Goal: Transaction & Acquisition: Purchase product/service

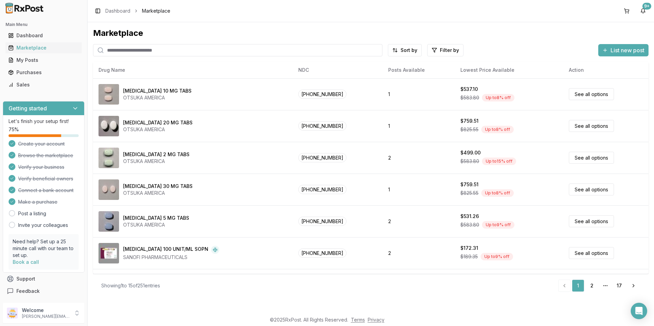
click at [135, 50] on input "search" at bounding box center [237, 50] width 289 height 12
type input "*******"
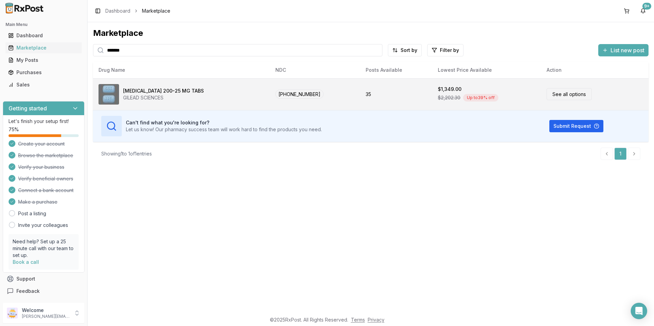
click at [463, 98] on div "Up to 39 % off" at bounding box center [480, 98] width 35 height 8
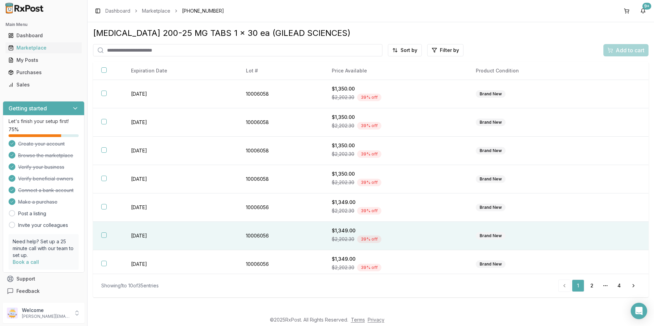
click at [104, 234] on button "button" at bounding box center [103, 235] width 5 height 5
click at [637, 51] on span "Add to cart" at bounding box center [630, 50] width 29 height 8
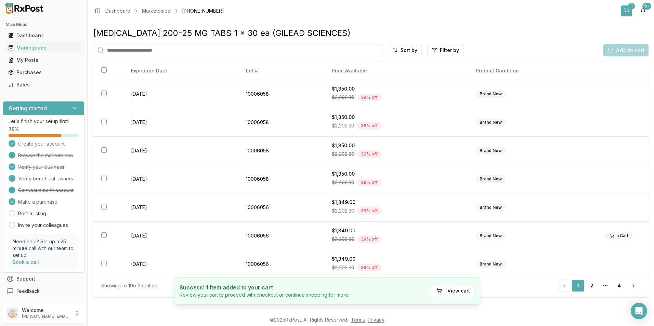
click at [631, 9] on div "1" at bounding box center [631, 6] width 7 height 7
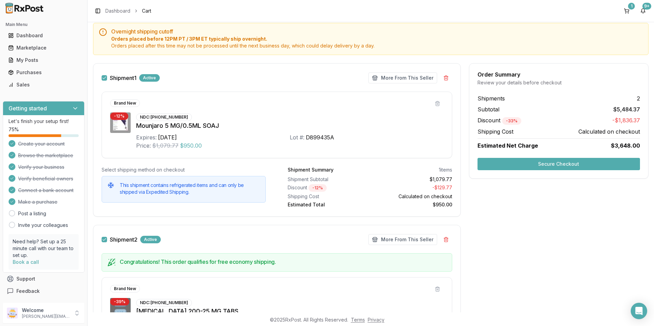
scroll to position [68, 0]
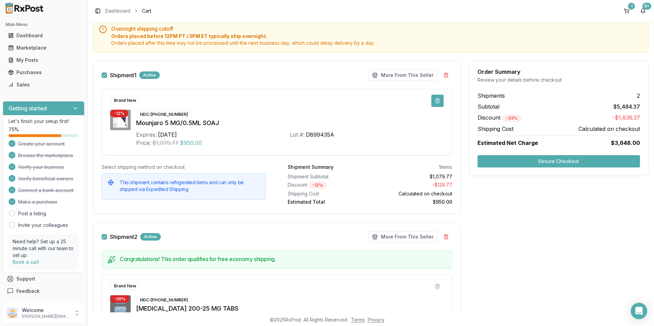
click at [435, 102] on button at bounding box center [437, 101] width 12 height 12
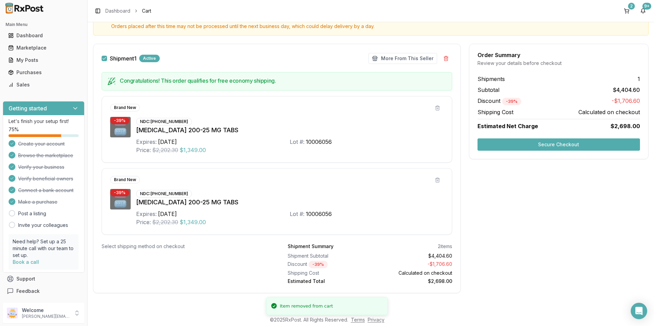
scroll to position [85, 0]
click at [436, 109] on button at bounding box center [437, 108] width 12 height 12
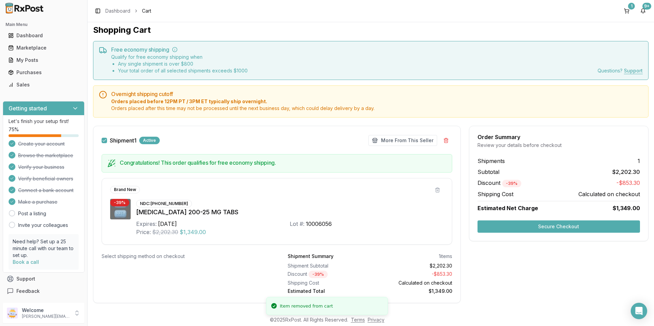
scroll to position [13, 0]
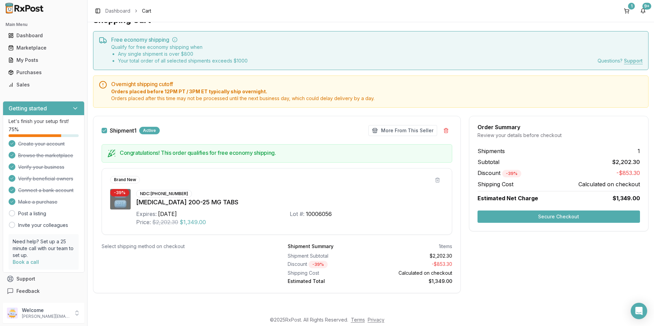
click at [534, 214] on button "Secure Checkout" at bounding box center [559, 217] width 163 height 12
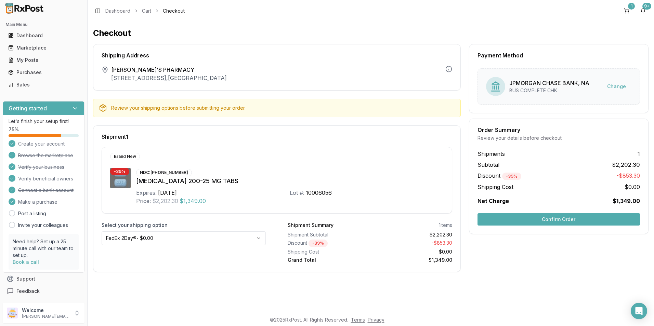
click at [538, 216] on button "Confirm Order" at bounding box center [559, 219] width 163 height 12
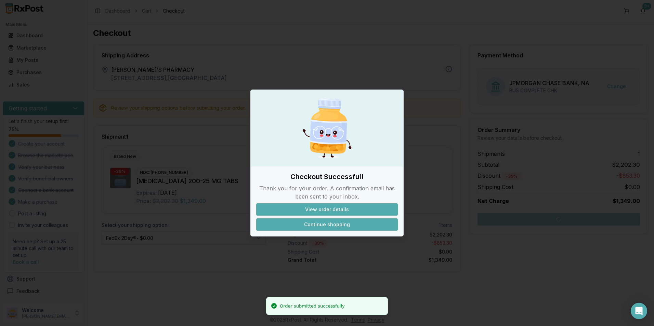
click at [350, 226] on button "Continue shopping" at bounding box center [327, 225] width 142 height 12
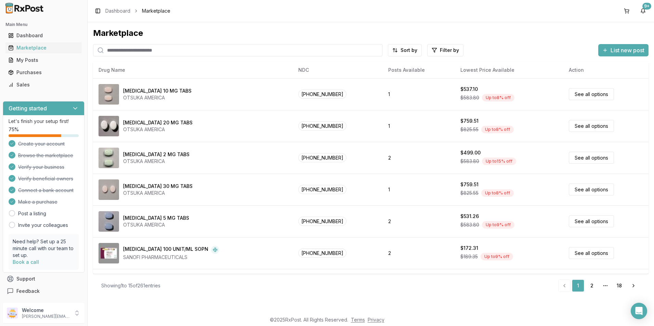
click at [134, 47] on input "search" at bounding box center [237, 50] width 289 height 12
type input "*******"
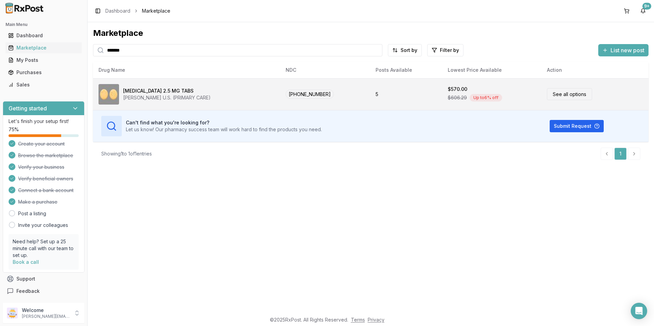
click at [467, 89] on div "$570.00" at bounding box center [492, 89] width 88 height 7
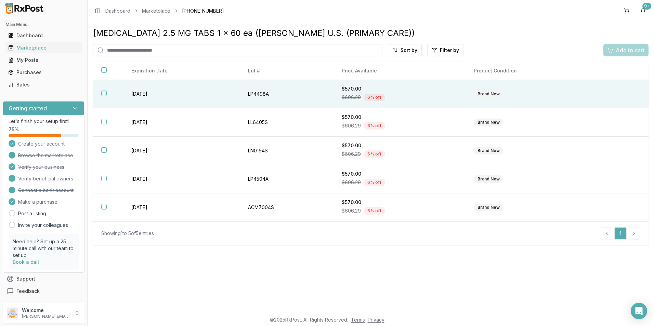
click at [102, 91] on button "button" at bounding box center [103, 93] width 5 height 5
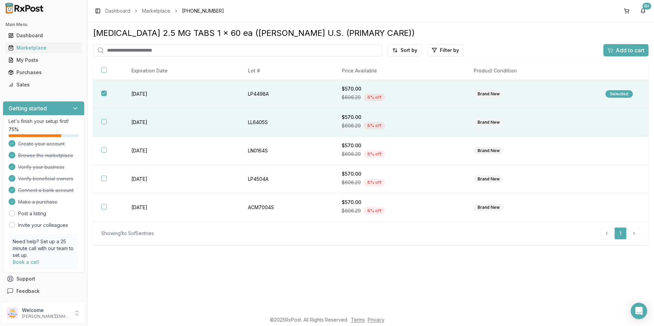
click at [103, 120] on button "button" at bounding box center [103, 121] width 5 height 5
click at [620, 53] on span "Add to cart" at bounding box center [630, 50] width 29 height 8
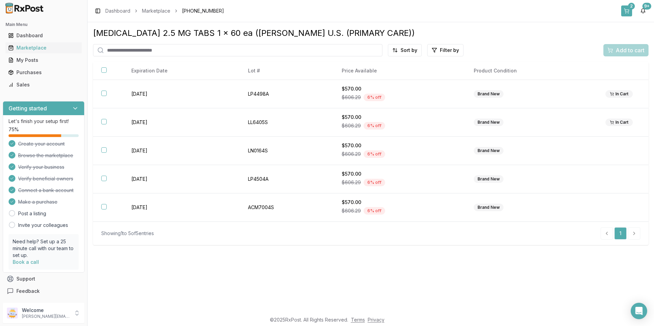
click at [626, 8] on button "2" at bounding box center [626, 10] width 11 height 11
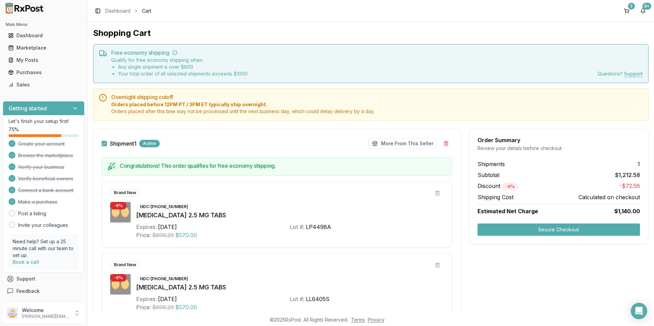
click at [569, 226] on button "Secure Checkout" at bounding box center [559, 230] width 163 height 12
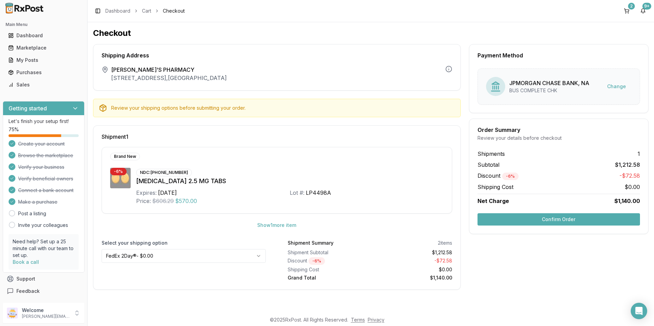
click at [565, 220] on button "Confirm Order" at bounding box center [559, 219] width 163 height 12
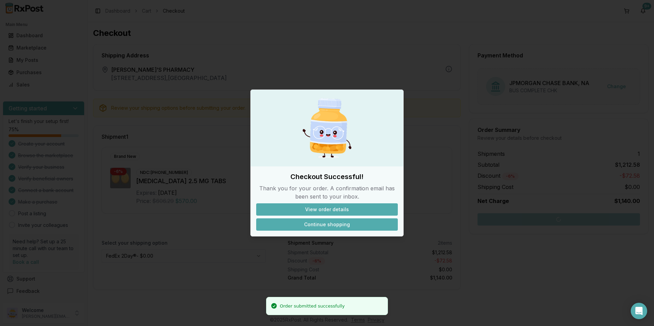
click at [347, 222] on button "Continue shopping" at bounding box center [327, 225] width 142 height 12
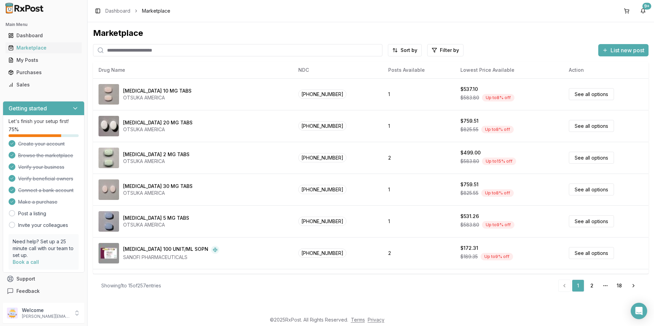
click at [141, 52] on input "search" at bounding box center [237, 50] width 289 height 12
